Goal: Information Seeking & Learning: Learn about a topic

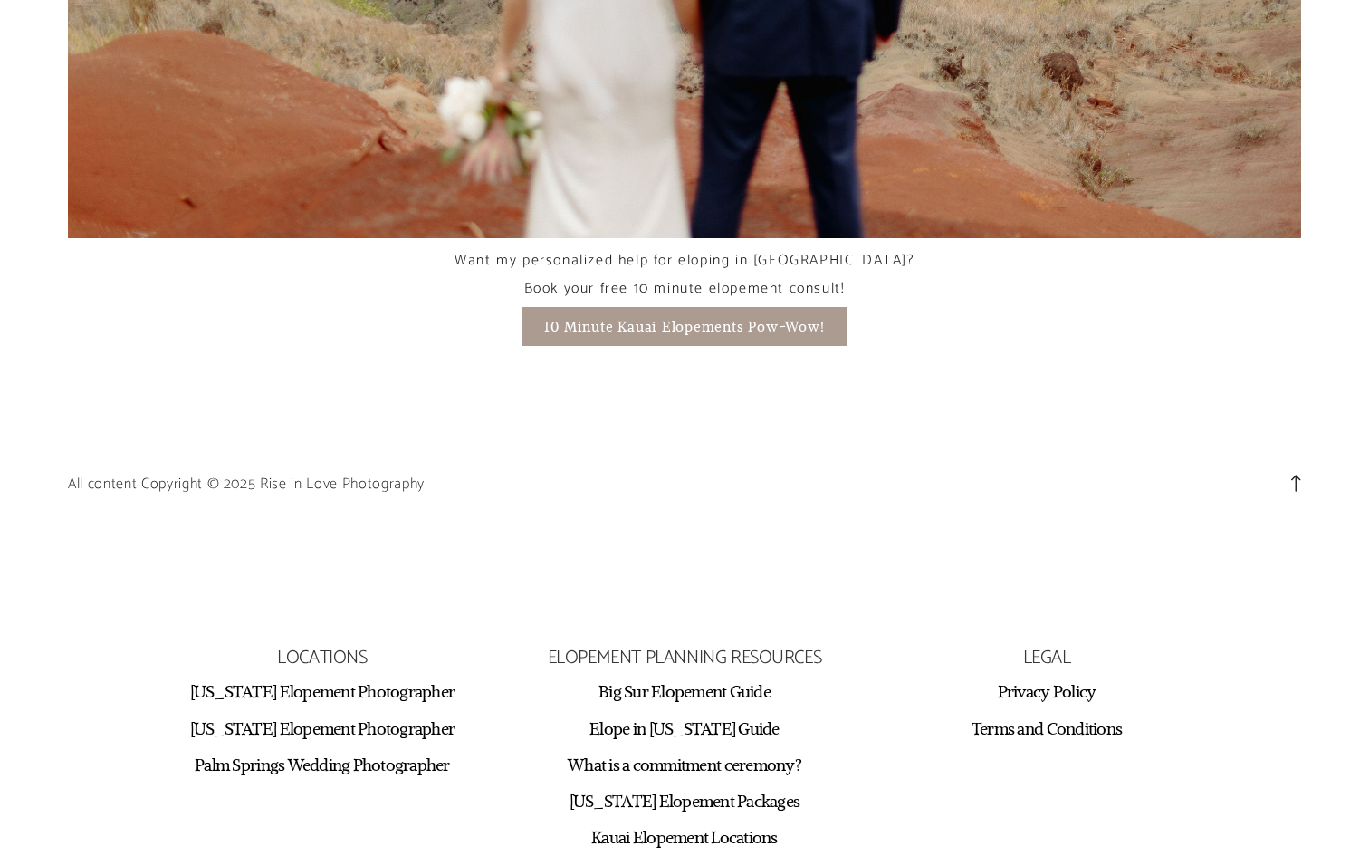
scroll to position [13216, 0]
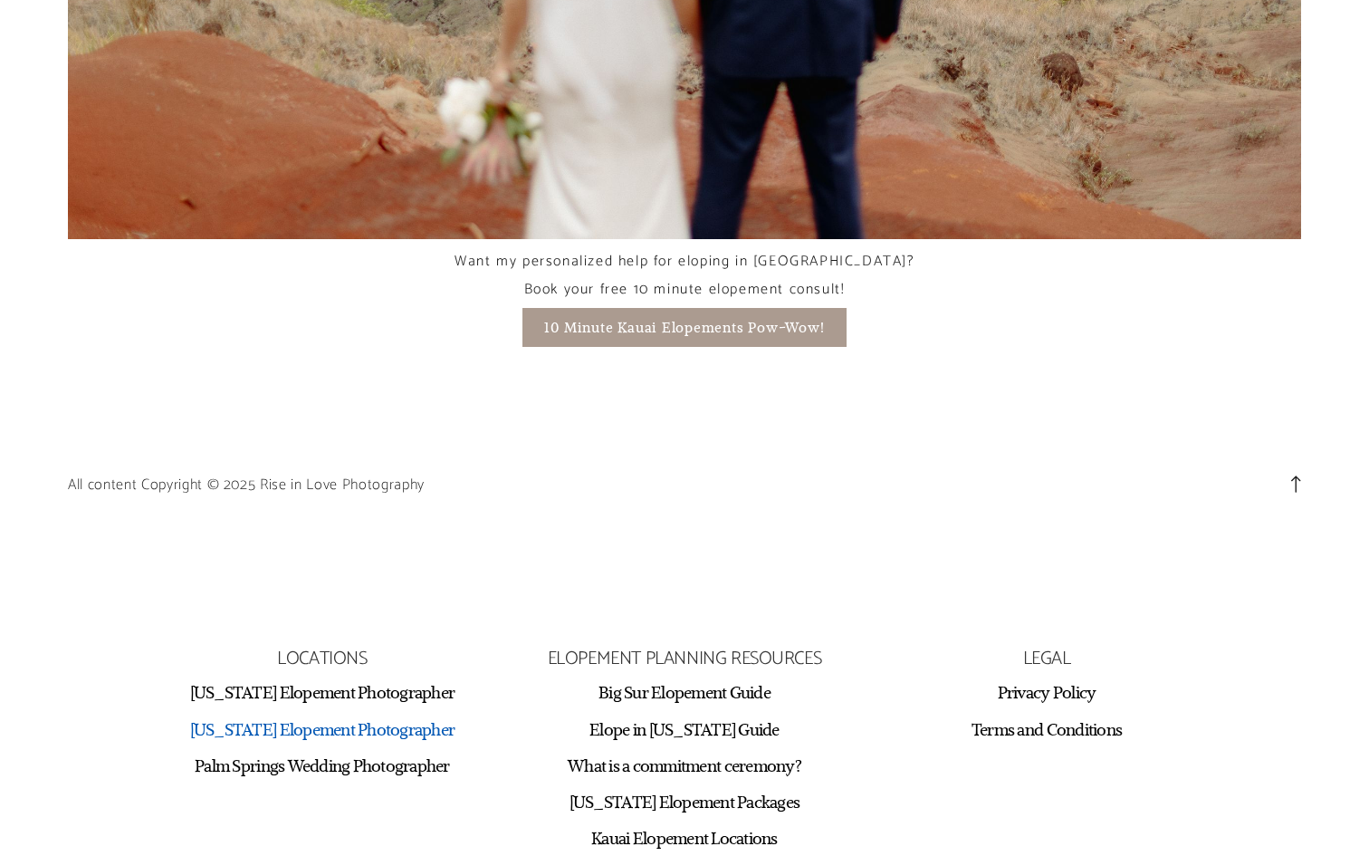
click at [321, 718] on link "[US_STATE] Elopement Photographer" at bounding box center [322, 729] width 265 height 22
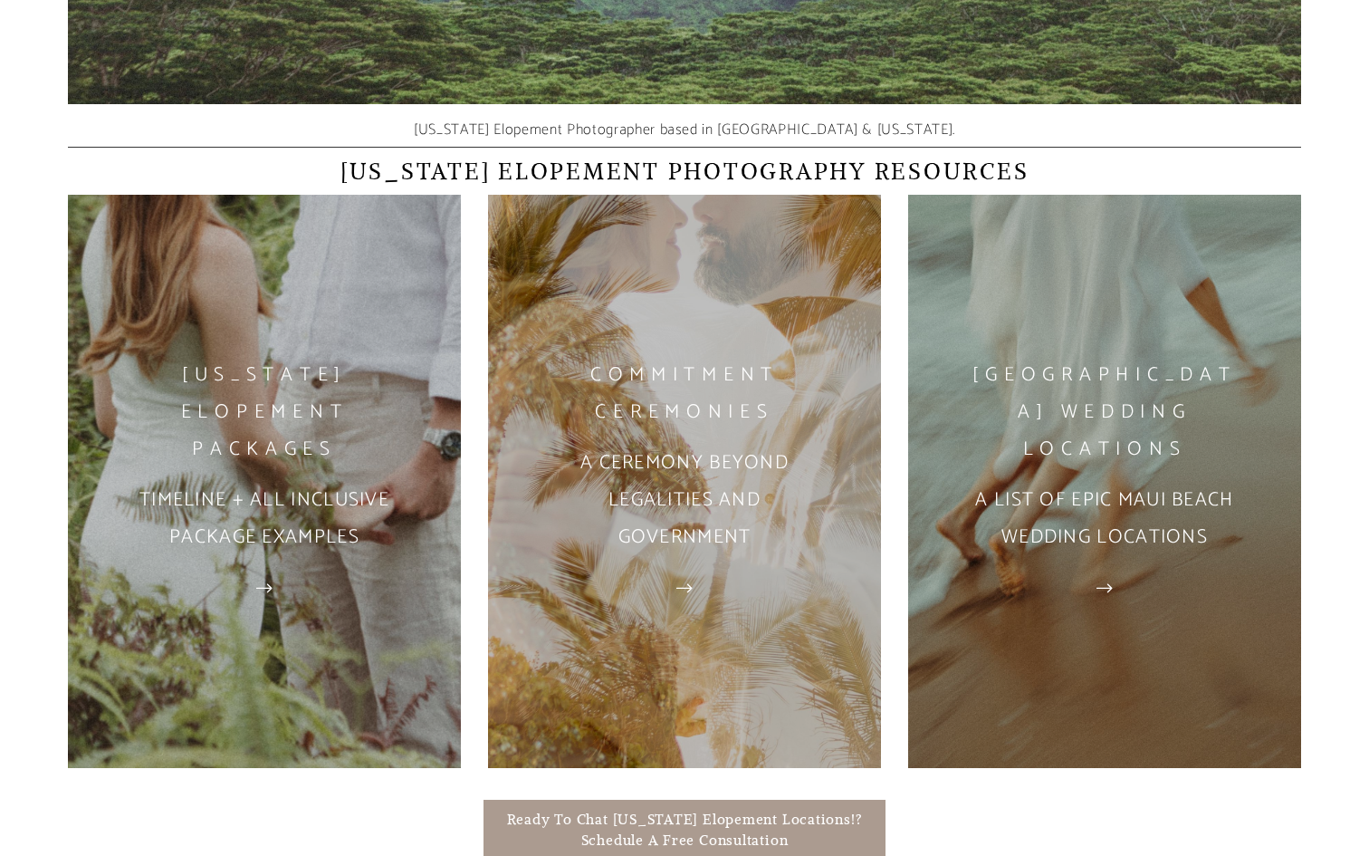
scroll to position [3609, 0]
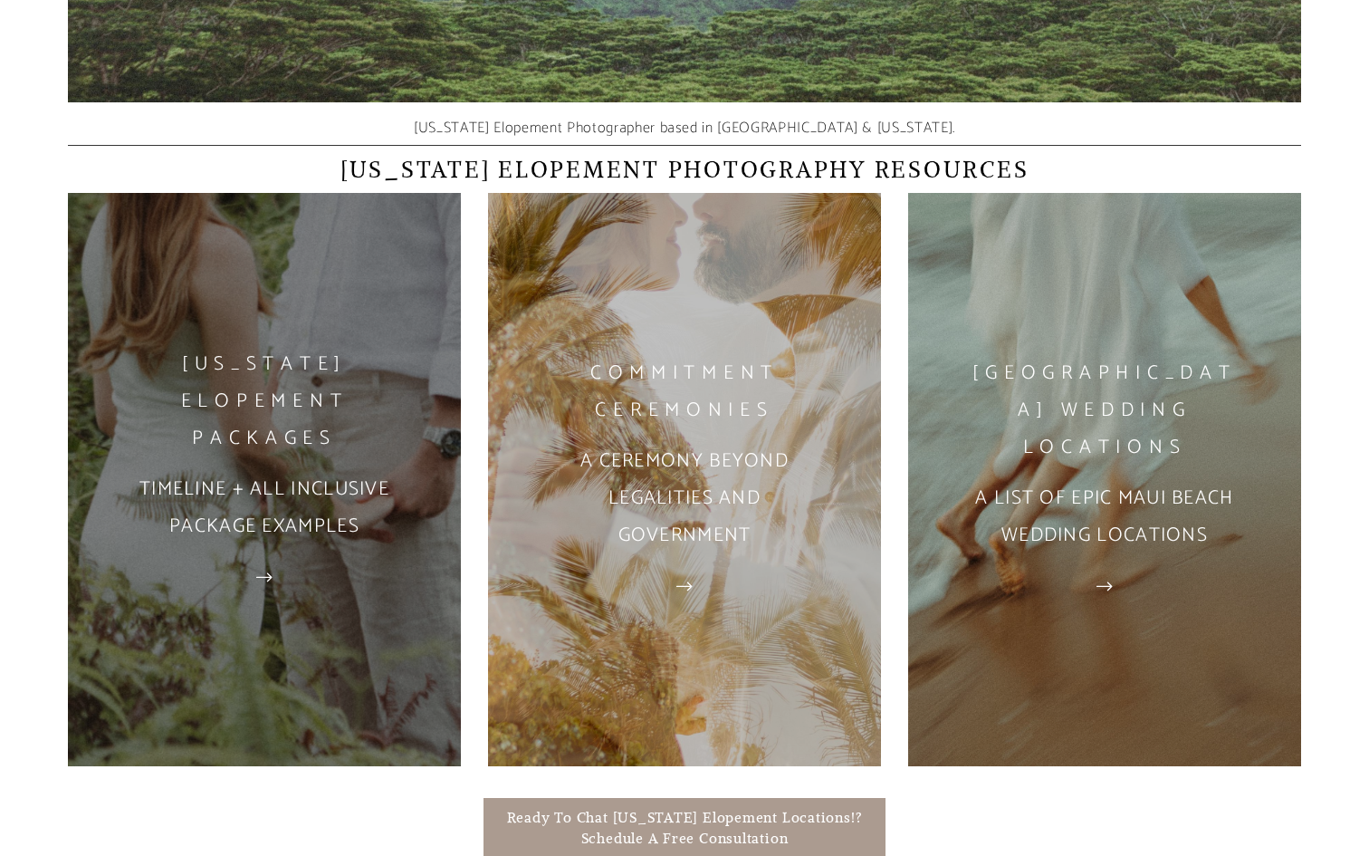
click at [352, 524] on p "Timeline + All inclusive package examples" at bounding box center [264, 508] width 393 height 74
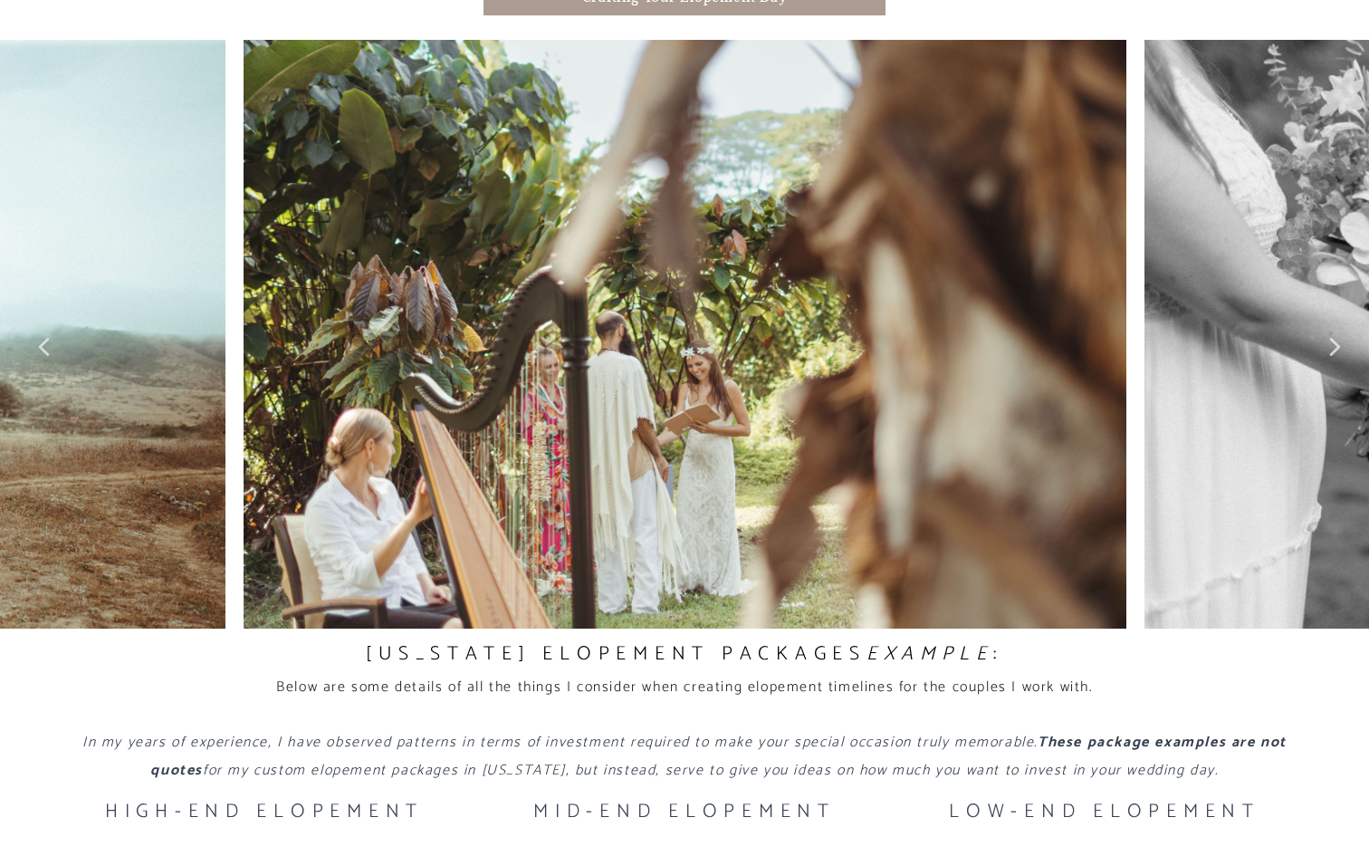
scroll to position [2168, 0]
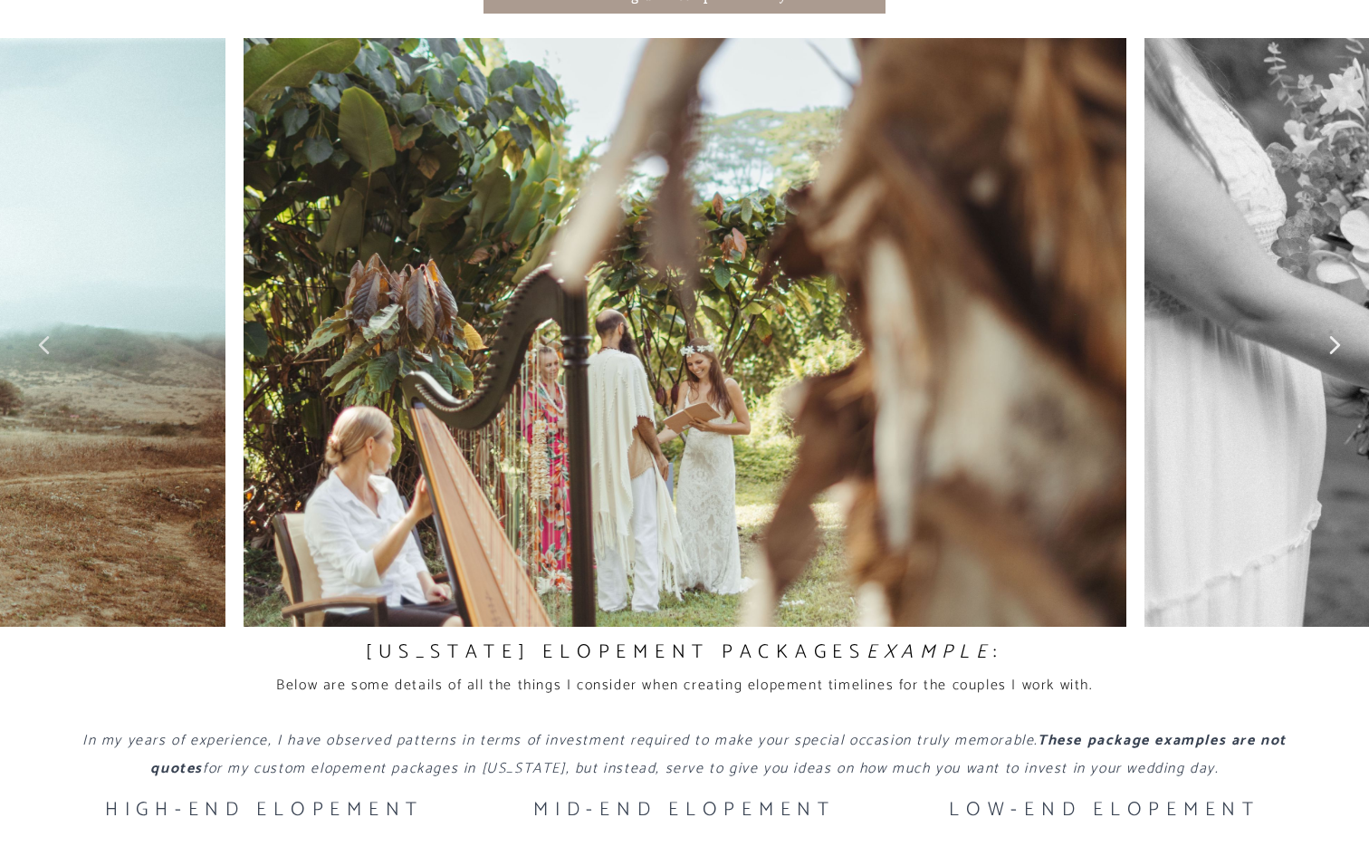
click at [1336, 336] on icon at bounding box center [1335, 345] width 11 height 18
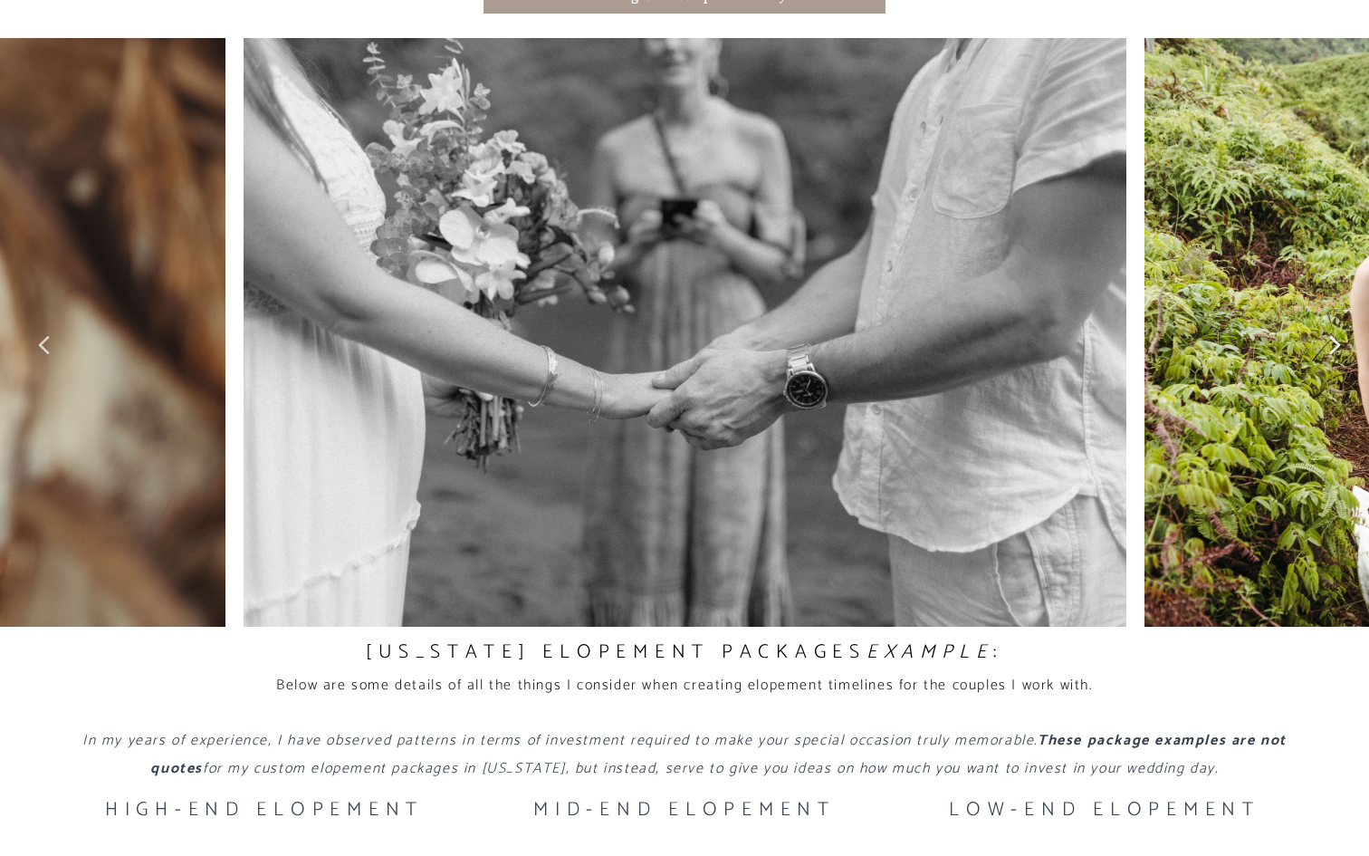
click at [1336, 336] on icon at bounding box center [1335, 345] width 11 height 18
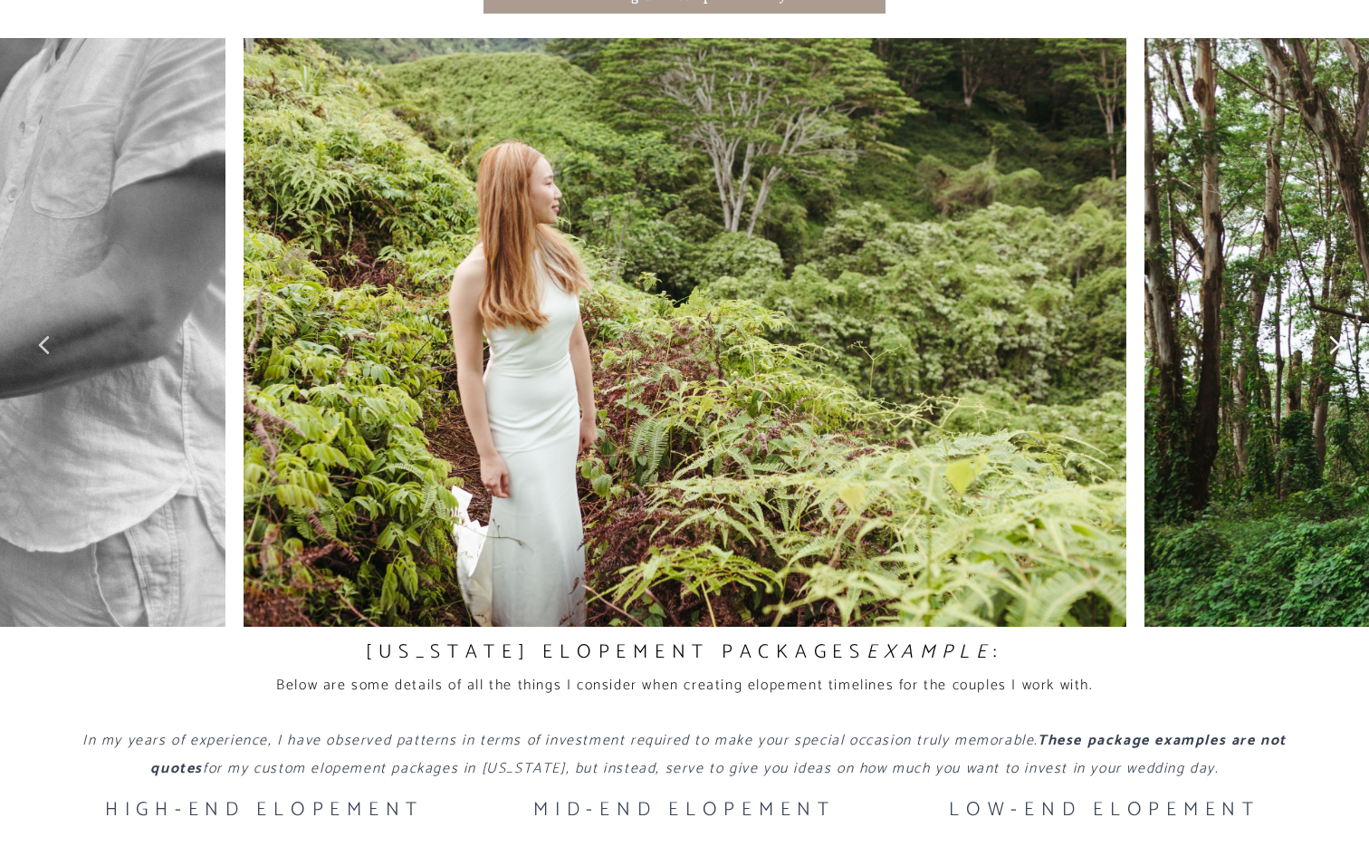
click at [1336, 336] on icon at bounding box center [1335, 345] width 11 height 18
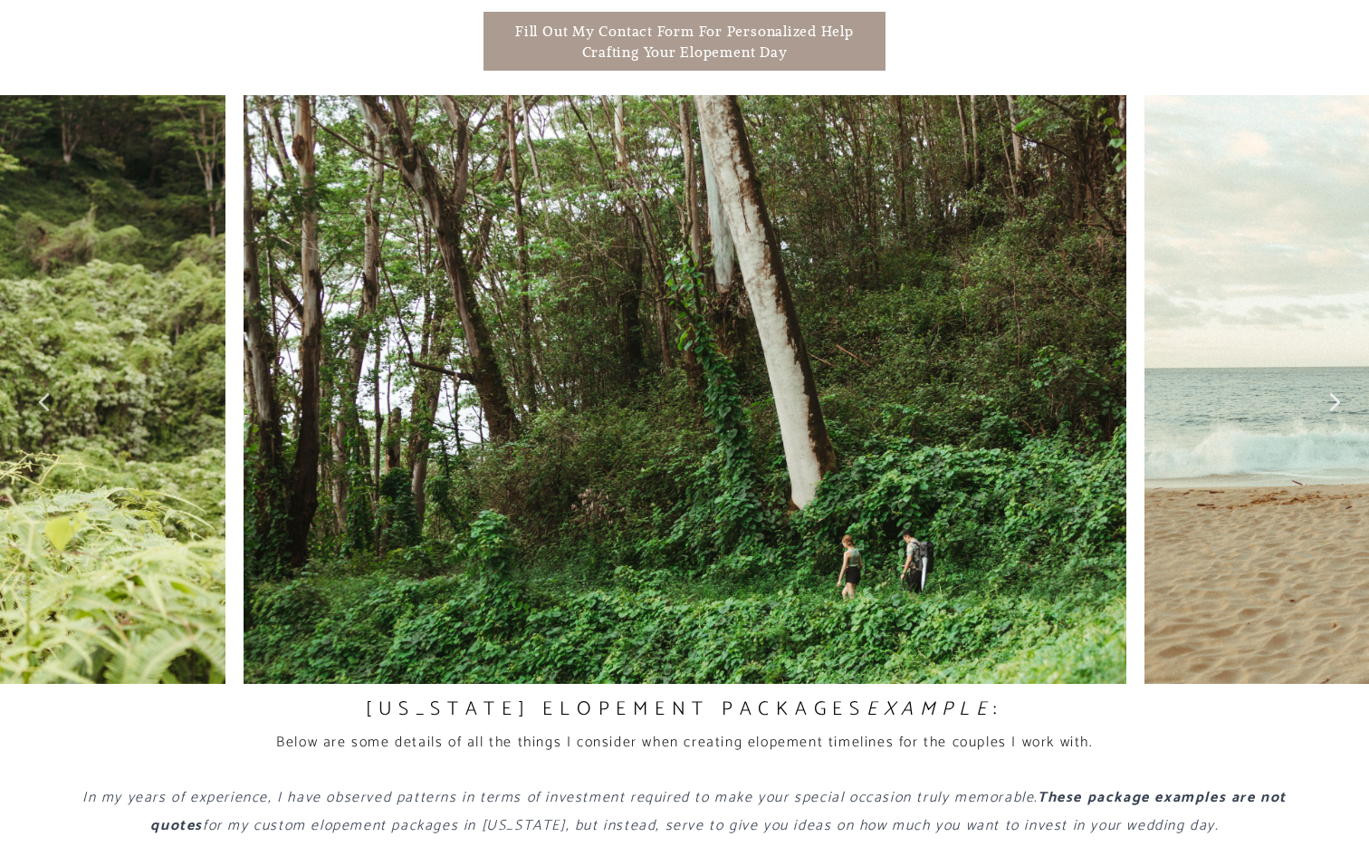
scroll to position [2104, 0]
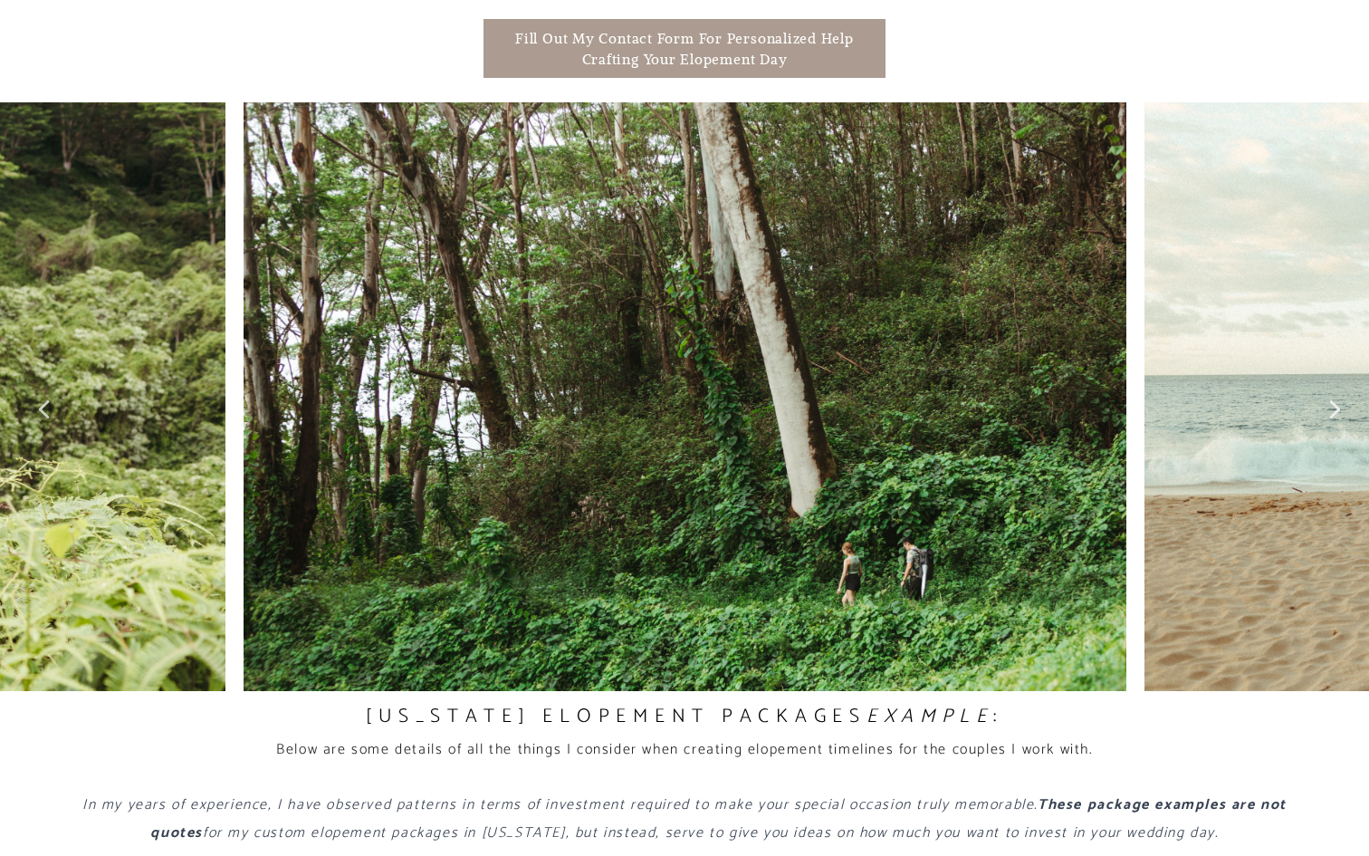
click at [1337, 404] on icon at bounding box center [1335, 409] width 11 height 18
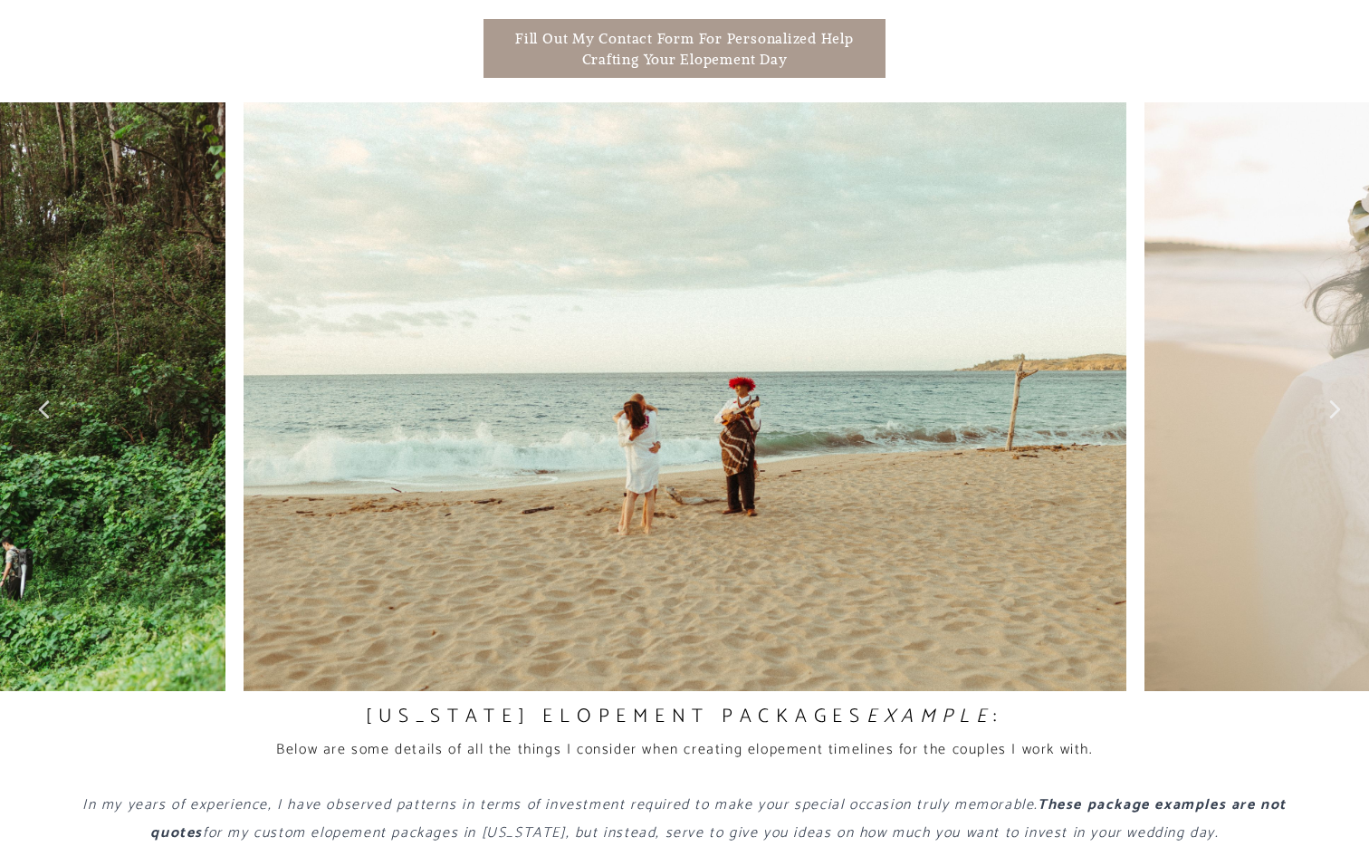
click at [1337, 404] on icon at bounding box center [1335, 409] width 11 height 18
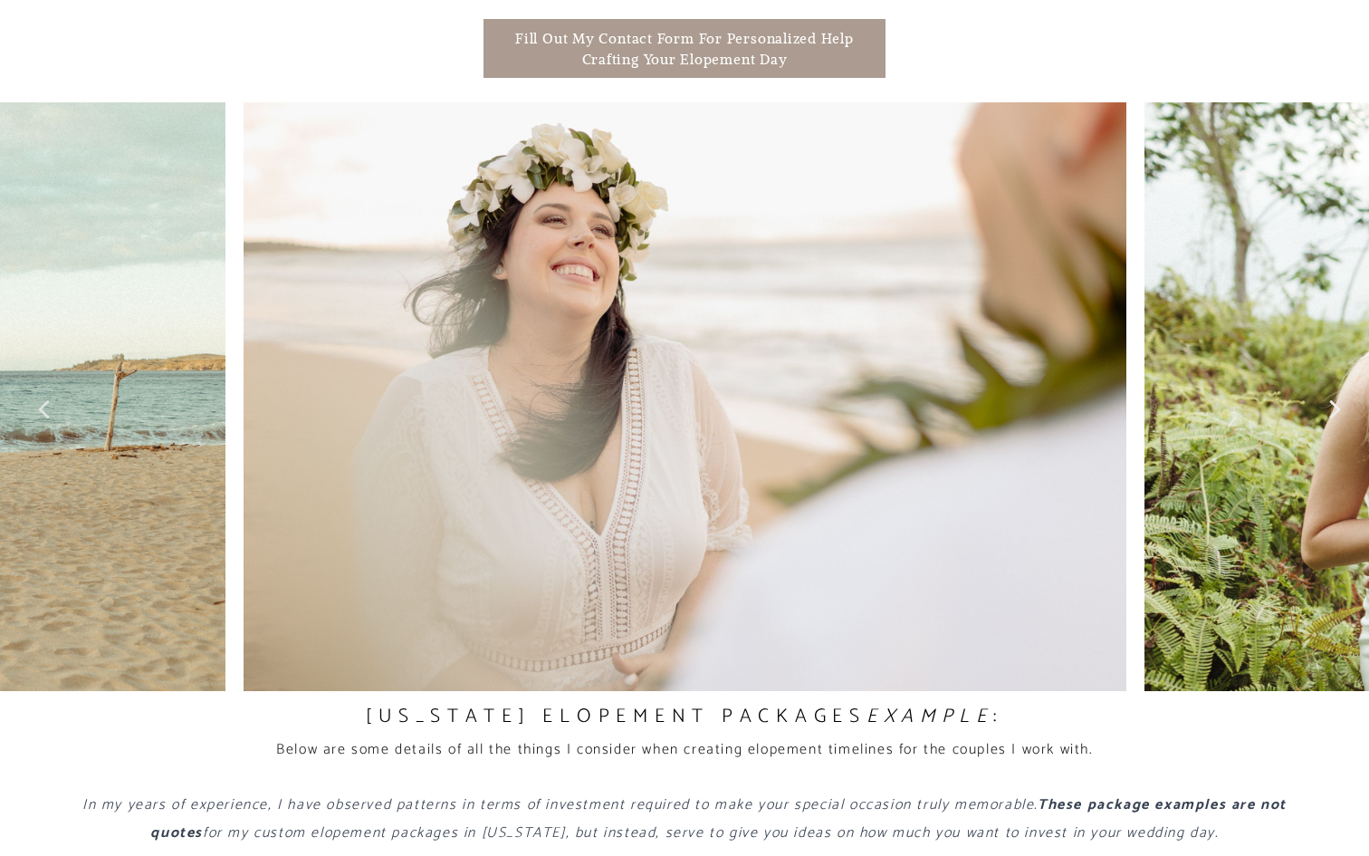
click at [1337, 404] on icon at bounding box center [1335, 409] width 11 height 18
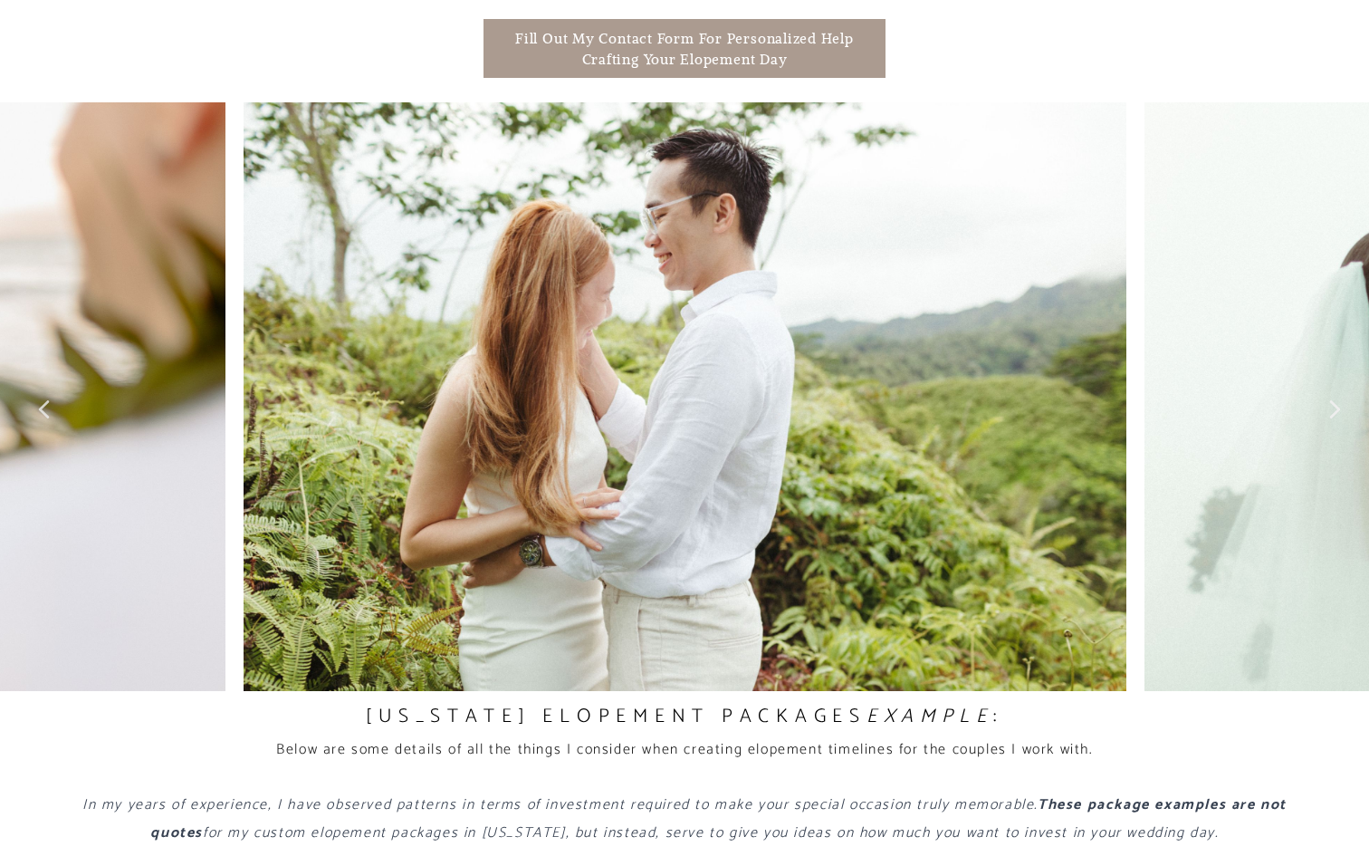
click at [1337, 404] on icon at bounding box center [1335, 409] width 11 height 18
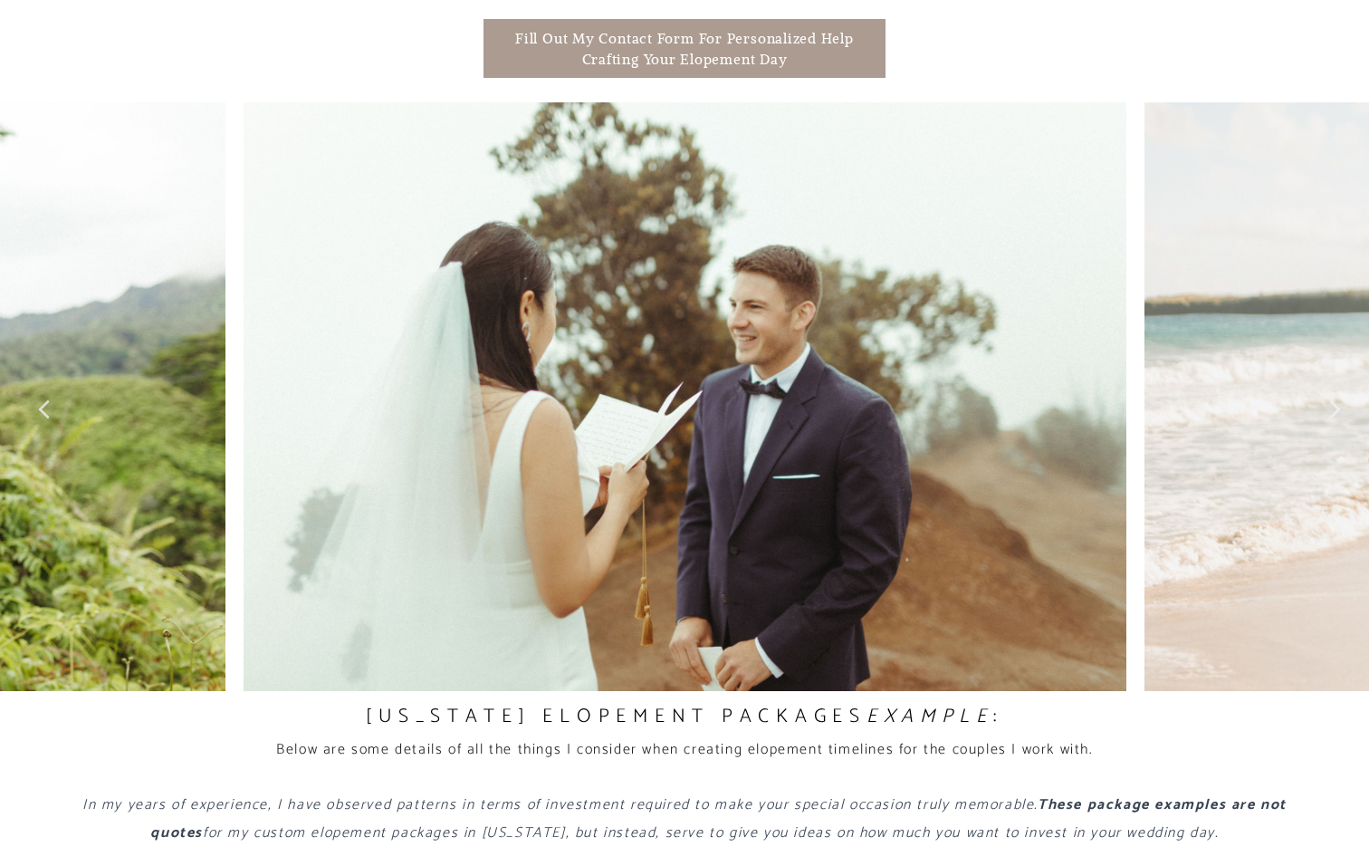
click at [1337, 404] on icon at bounding box center [1335, 409] width 11 height 18
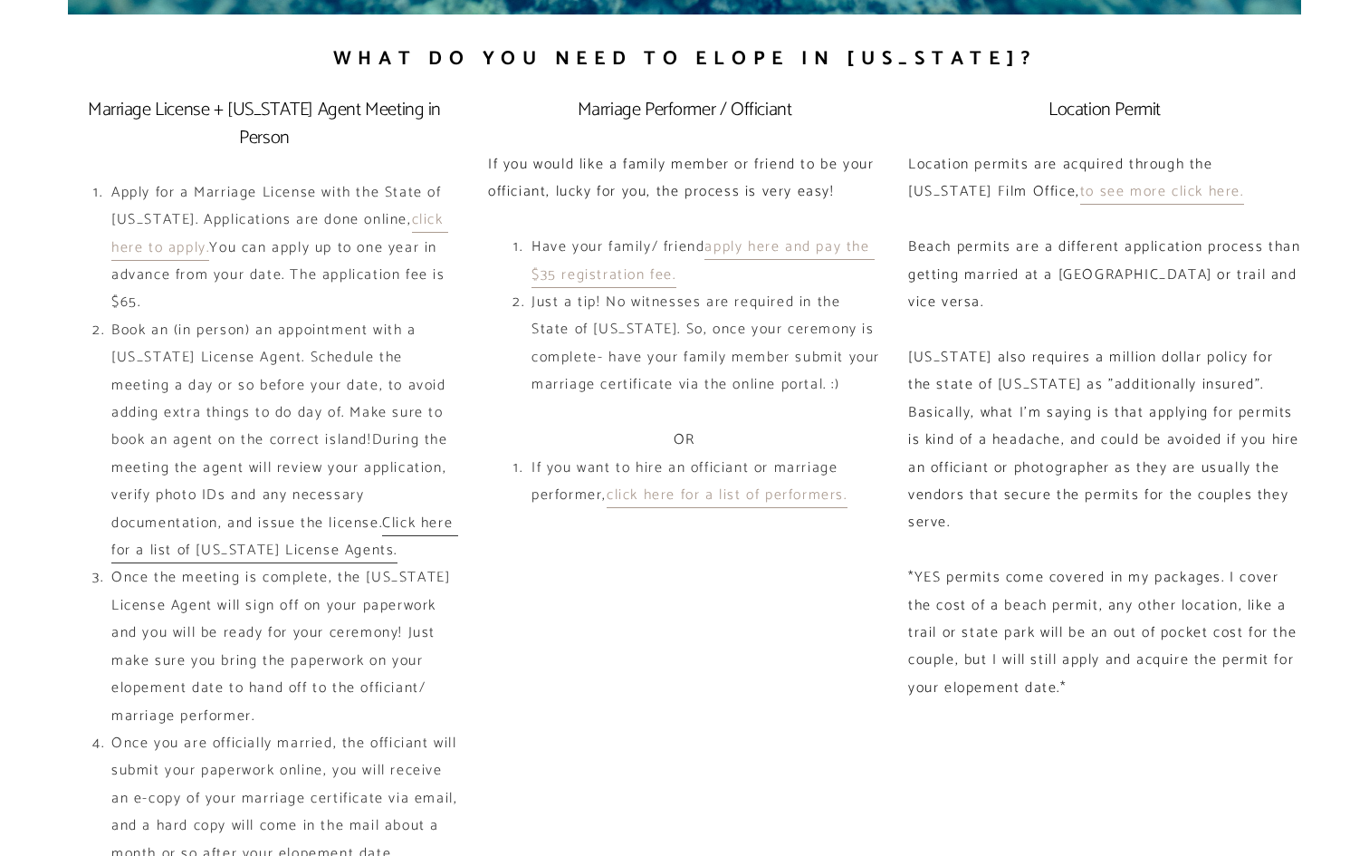
scroll to position [7736, 0]
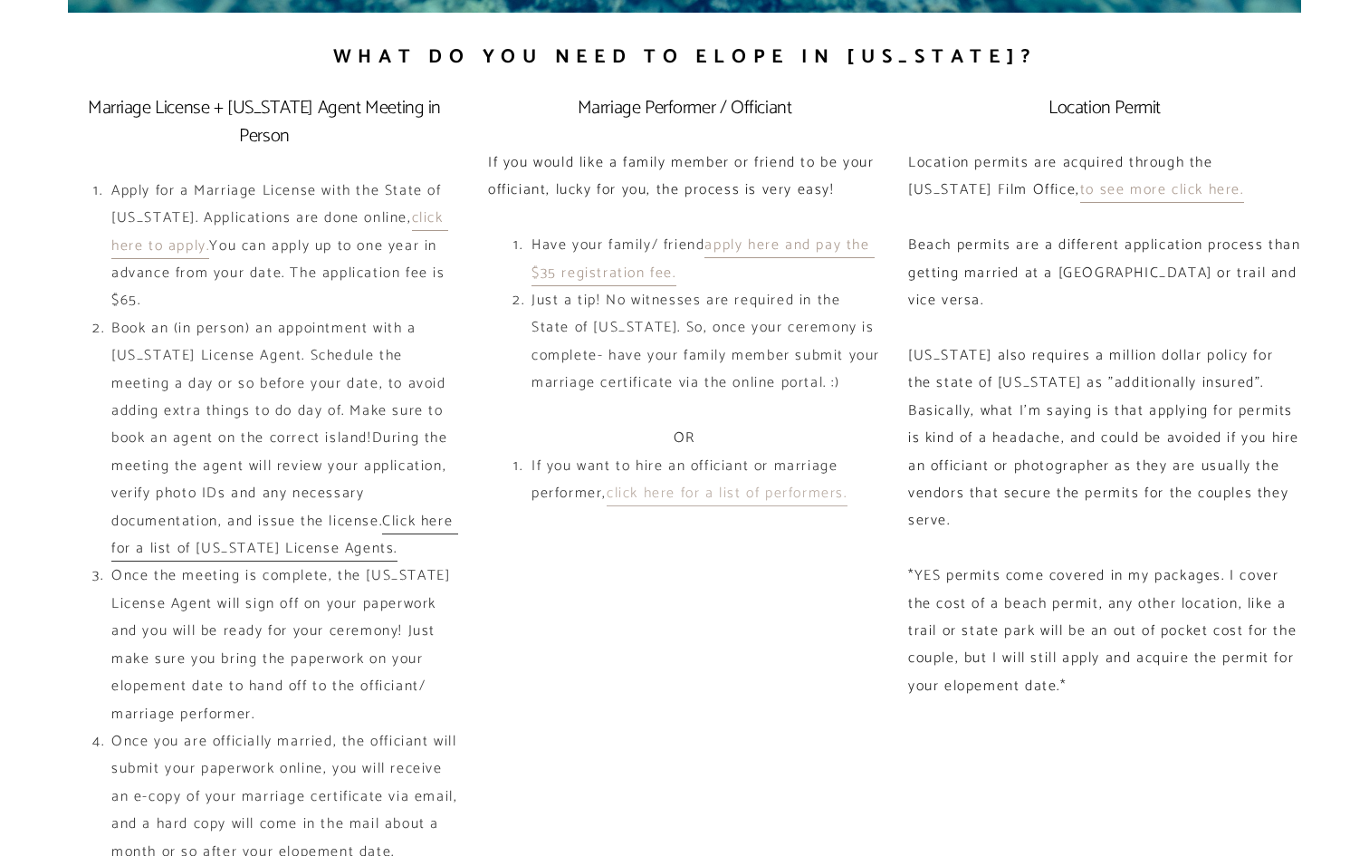
click at [780, 481] on u "click here for a list of performers." at bounding box center [727, 493] width 241 height 25
